Goal: Task Accomplishment & Management: Manage account settings

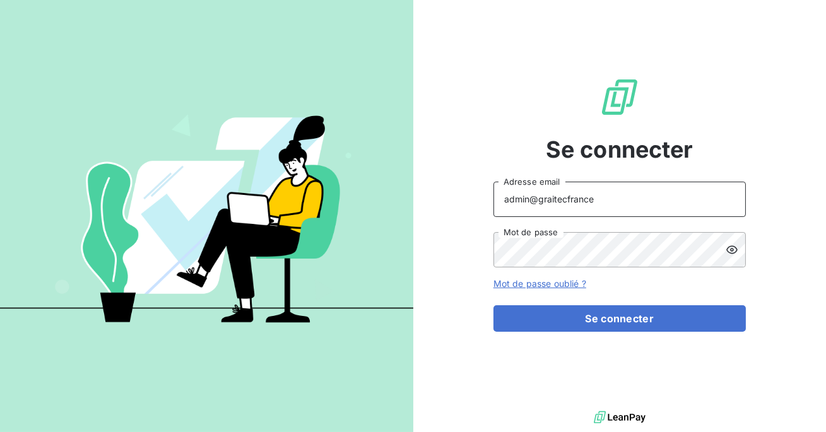
click at [595, 196] on input "admin@graitecfrance" at bounding box center [620, 199] width 252 height 35
type input "admin@a2pconnexioncomptabilite"
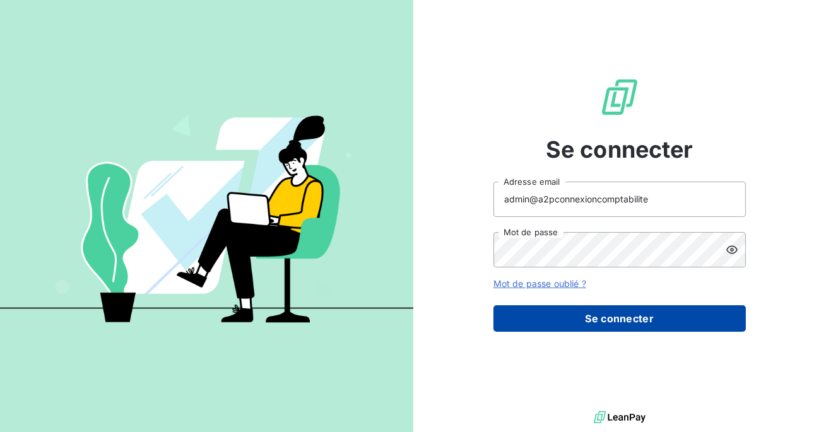
click at [602, 314] on button "Se connecter" at bounding box center [620, 318] width 252 height 27
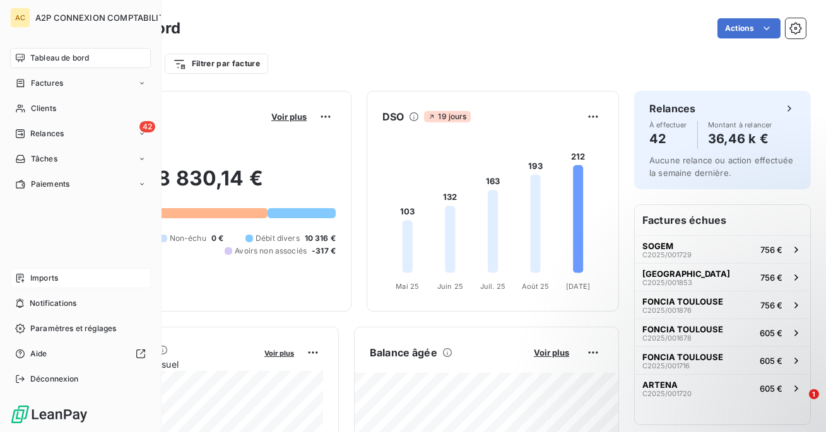
click at [74, 280] on div "Imports" at bounding box center [80, 278] width 141 height 20
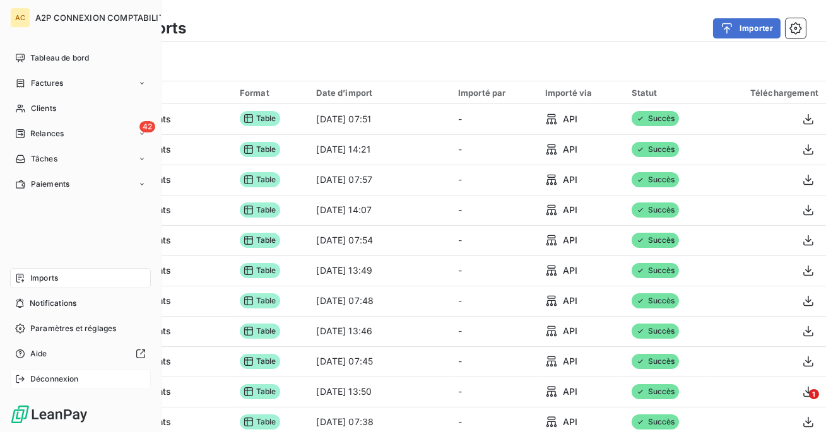
click at [61, 381] on span "Déconnexion" at bounding box center [54, 379] width 49 height 11
